Goal: Use online tool/utility

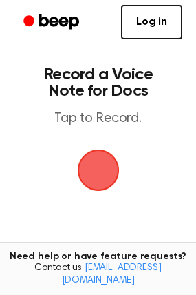
click at [105, 165] on span "button" at bounding box center [98, 170] width 39 height 39
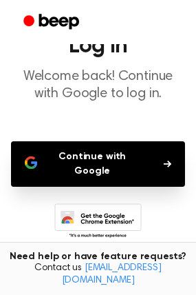
scroll to position [128, 0]
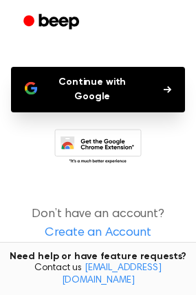
click at [114, 79] on button "Continue with Google" at bounding box center [98, 90] width 174 height 46
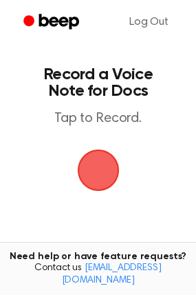
click at [83, 165] on span "button" at bounding box center [98, 170] width 39 height 39
click at [101, 168] on span "button" at bounding box center [98, 170] width 39 height 39
click at [92, 152] on span "button" at bounding box center [97, 170] width 47 height 47
